Goal: Task Accomplishment & Management: Use online tool/utility

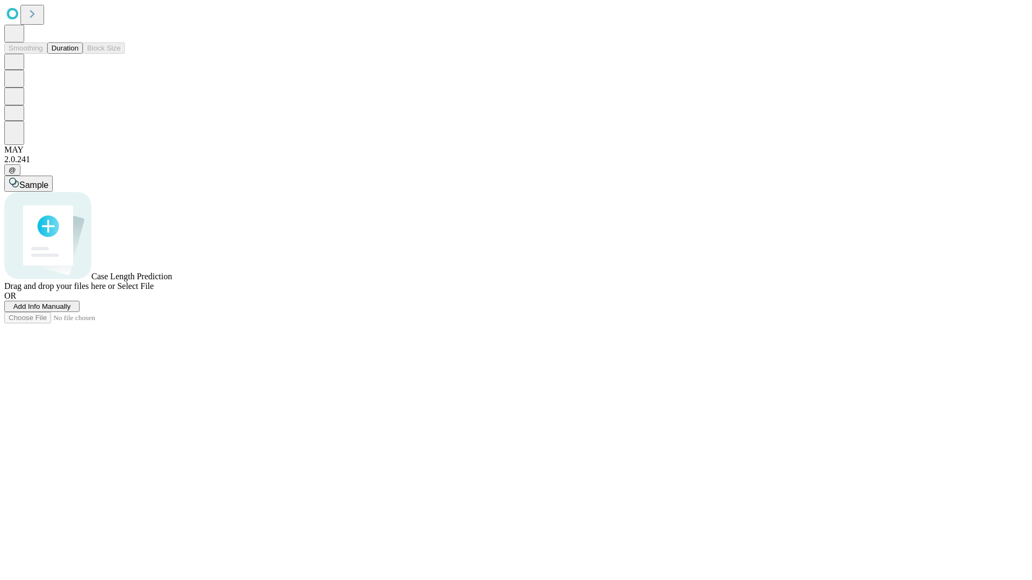
click at [71, 311] on span "Add Info Manually" at bounding box center [42, 307] width 58 height 8
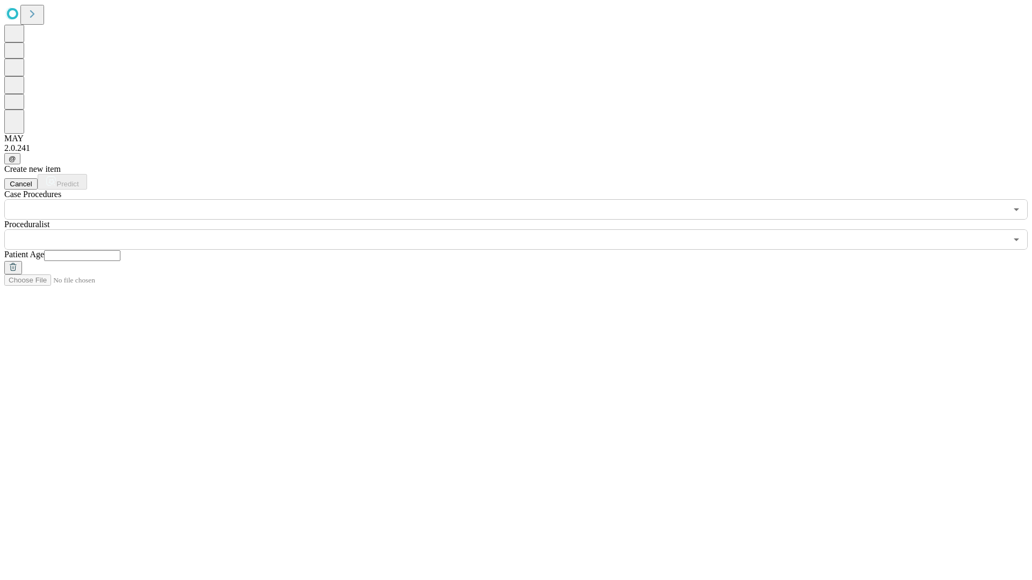
click at [120, 250] on input "text" at bounding box center [82, 255] width 76 height 11
type input "**"
click at [523, 229] on input "text" at bounding box center [505, 239] width 1002 height 20
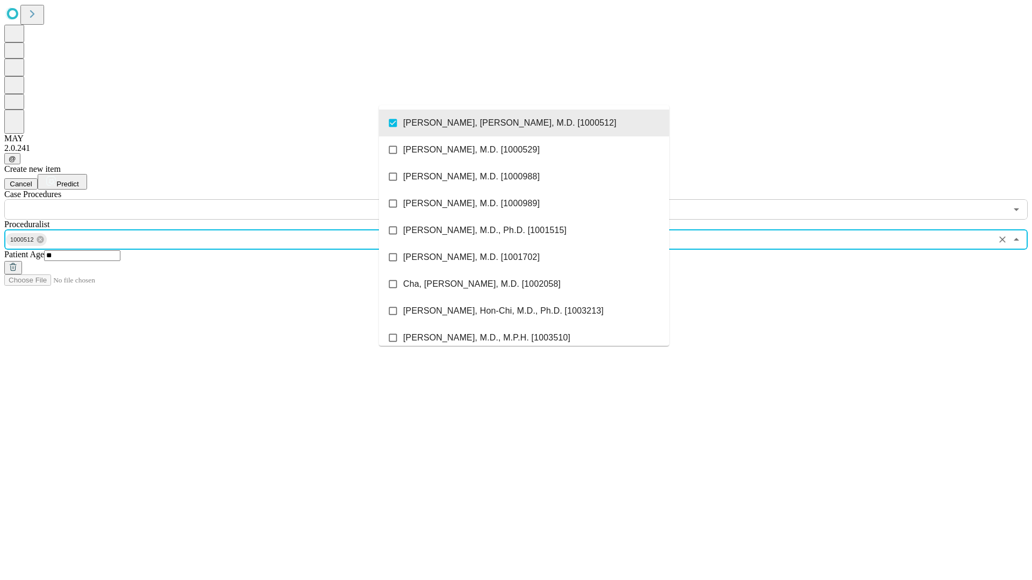
click at [226, 199] on input "text" at bounding box center [505, 209] width 1002 height 20
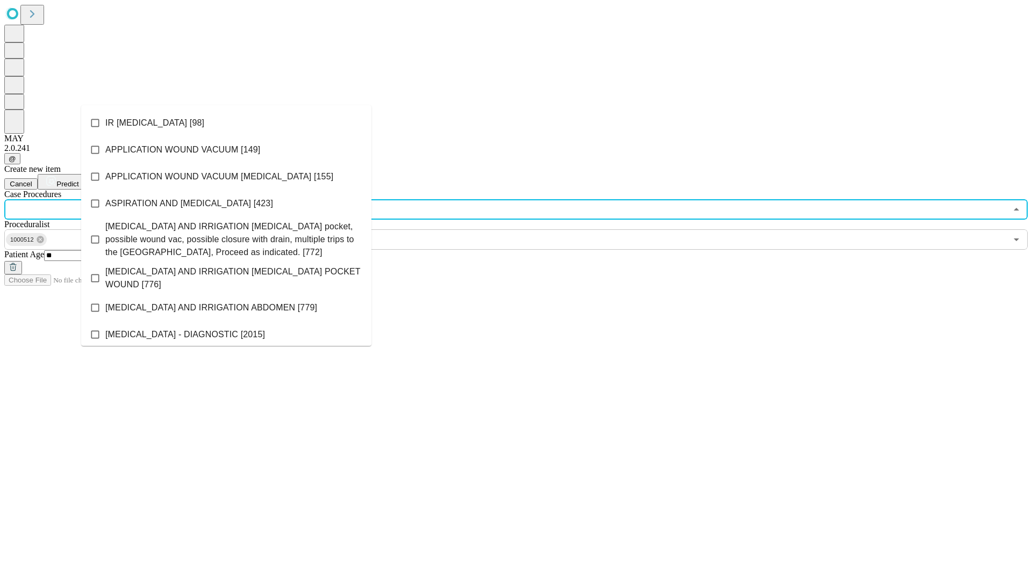
click at [226, 123] on li "IR [MEDICAL_DATA] [98]" at bounding box center [226, 123] width 290 height 27
